Goal: Check status: Check status

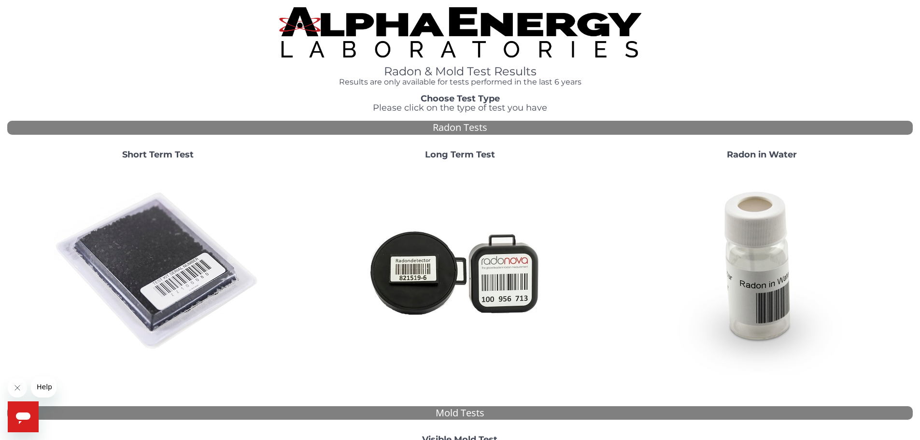
click at [159, 216] on img at bounding box center [158, 272] width 208 height 208
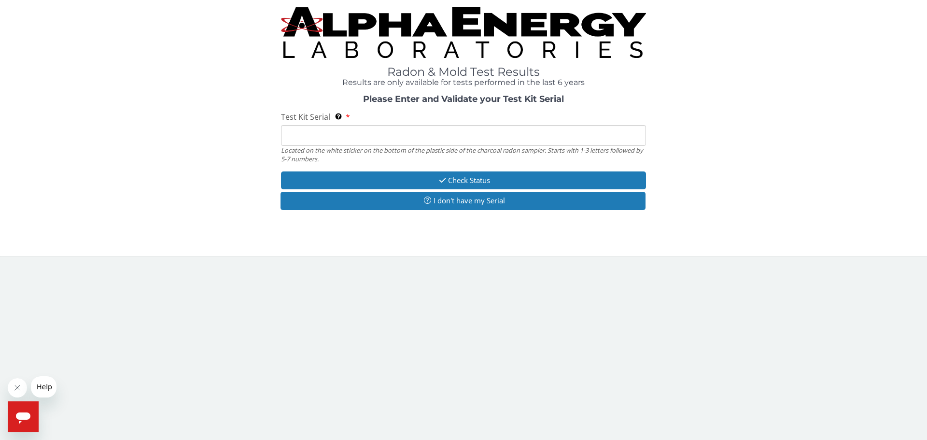
click at [301, 140] on input "Test Kit Serial Located on the white sticker on the bottom of the plastic side …" at bounding box center [463, 135] width 365 height 21
